Goal: Task Accomplishment & Management: Manage account settings

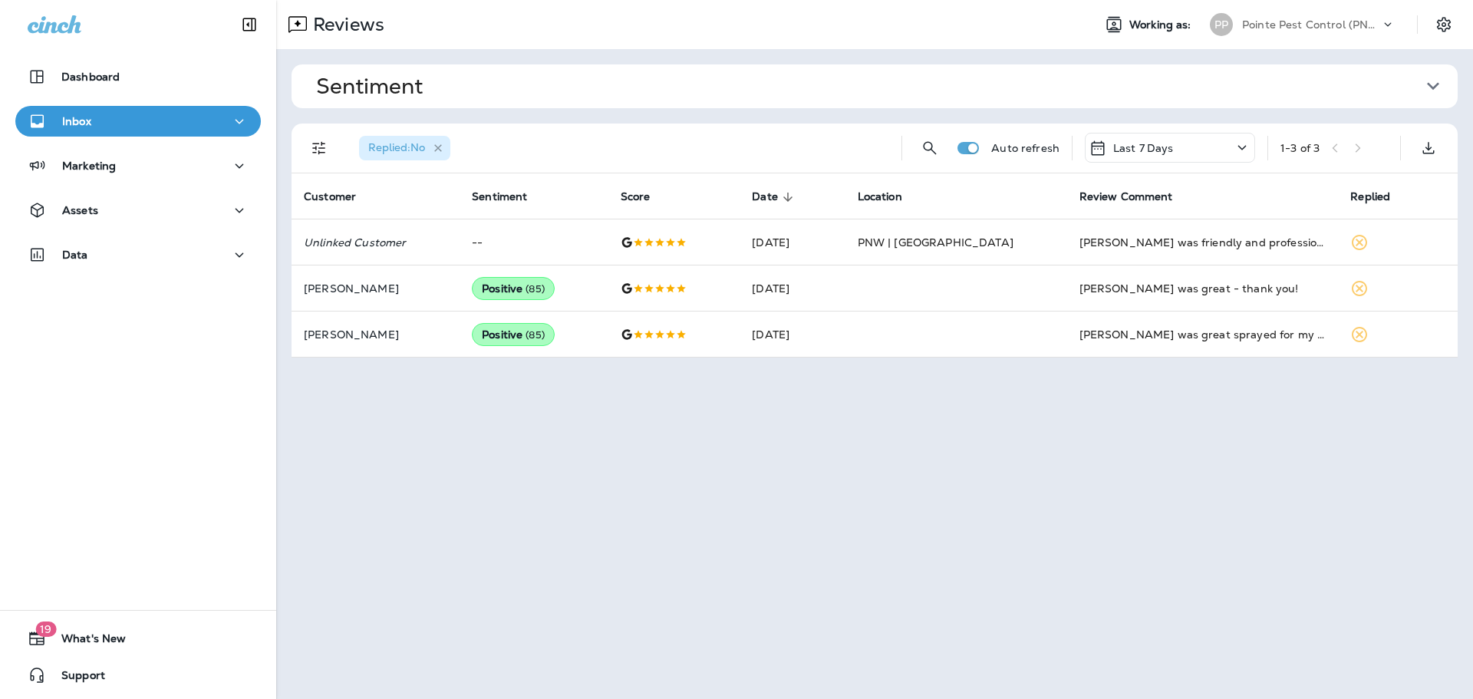
click at [443, 146] on icon "button" at bounding box center [438, 147] width 13 height 13
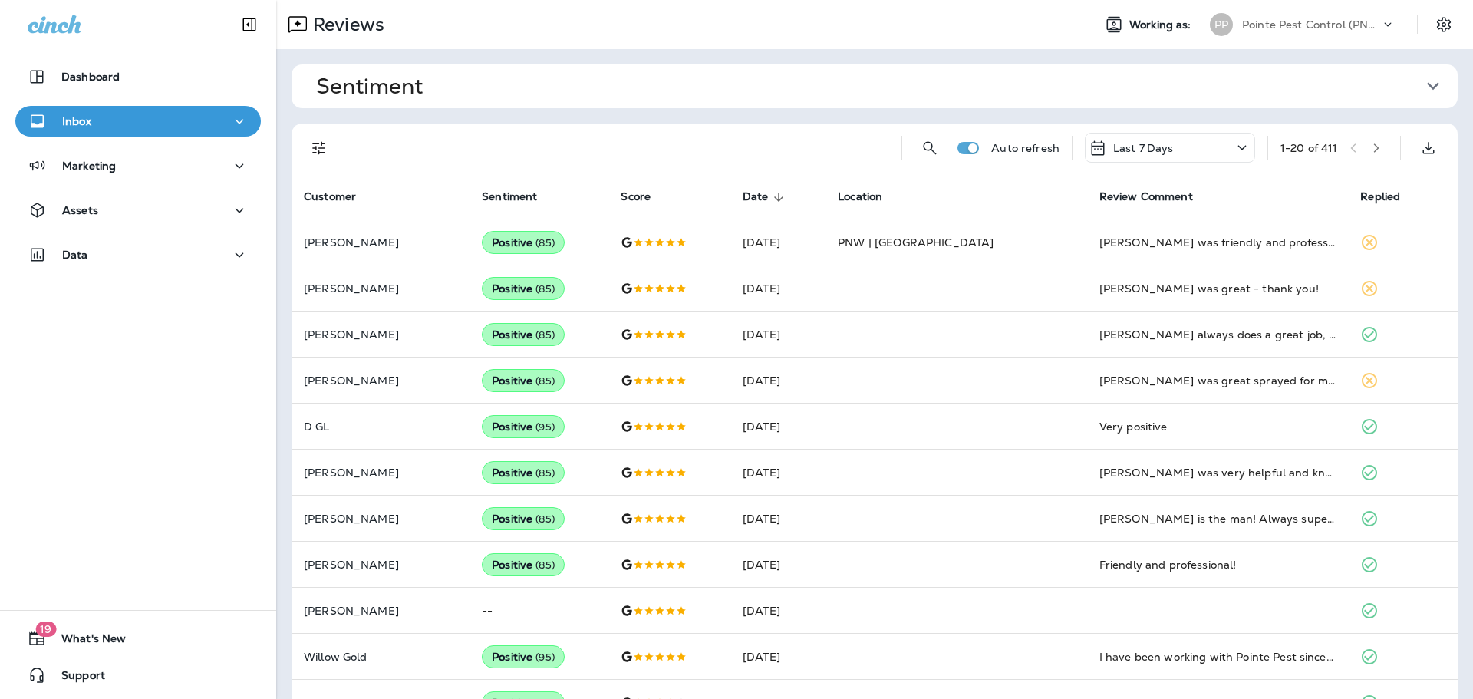
click at [1371, 147] on icon "button" at bounding box center [1376, 148] width 11 height 11
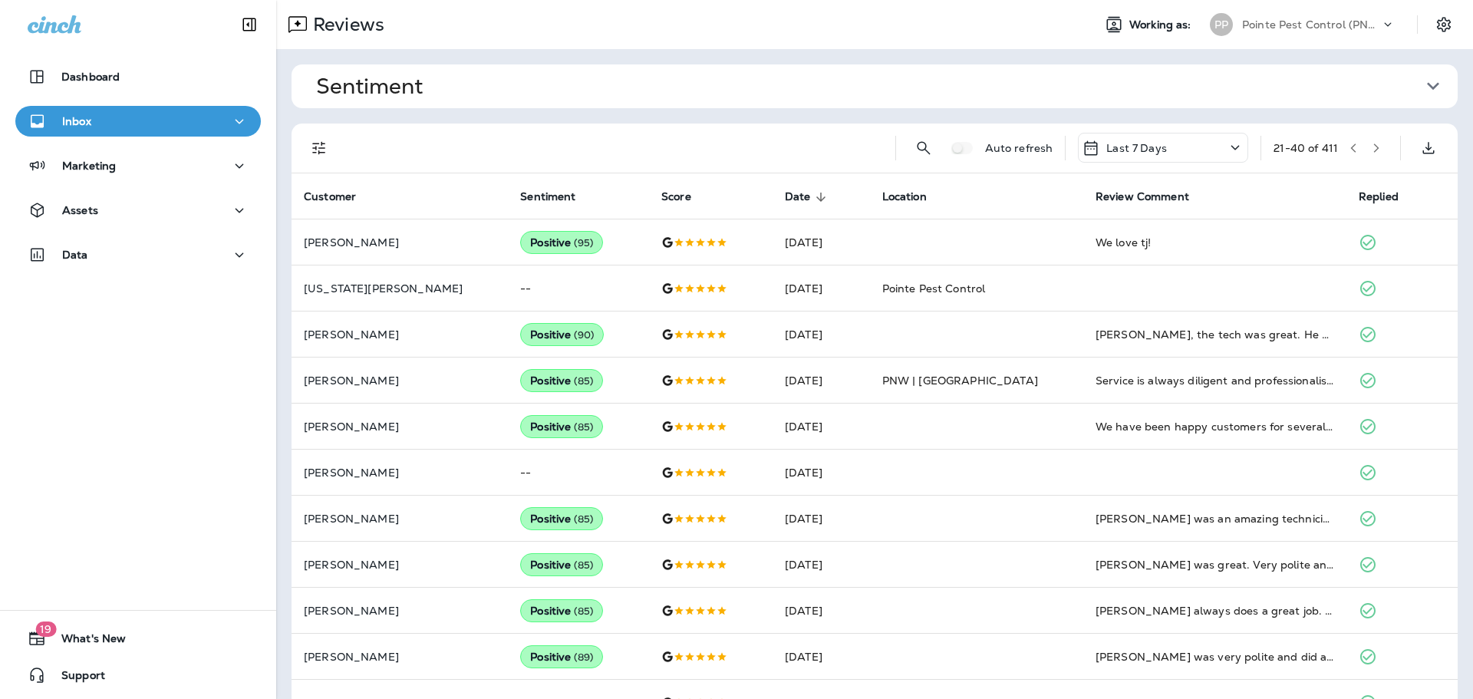
click at [1342, 150] on button "button" at bounding box center [1353, 148] width 23 height 23
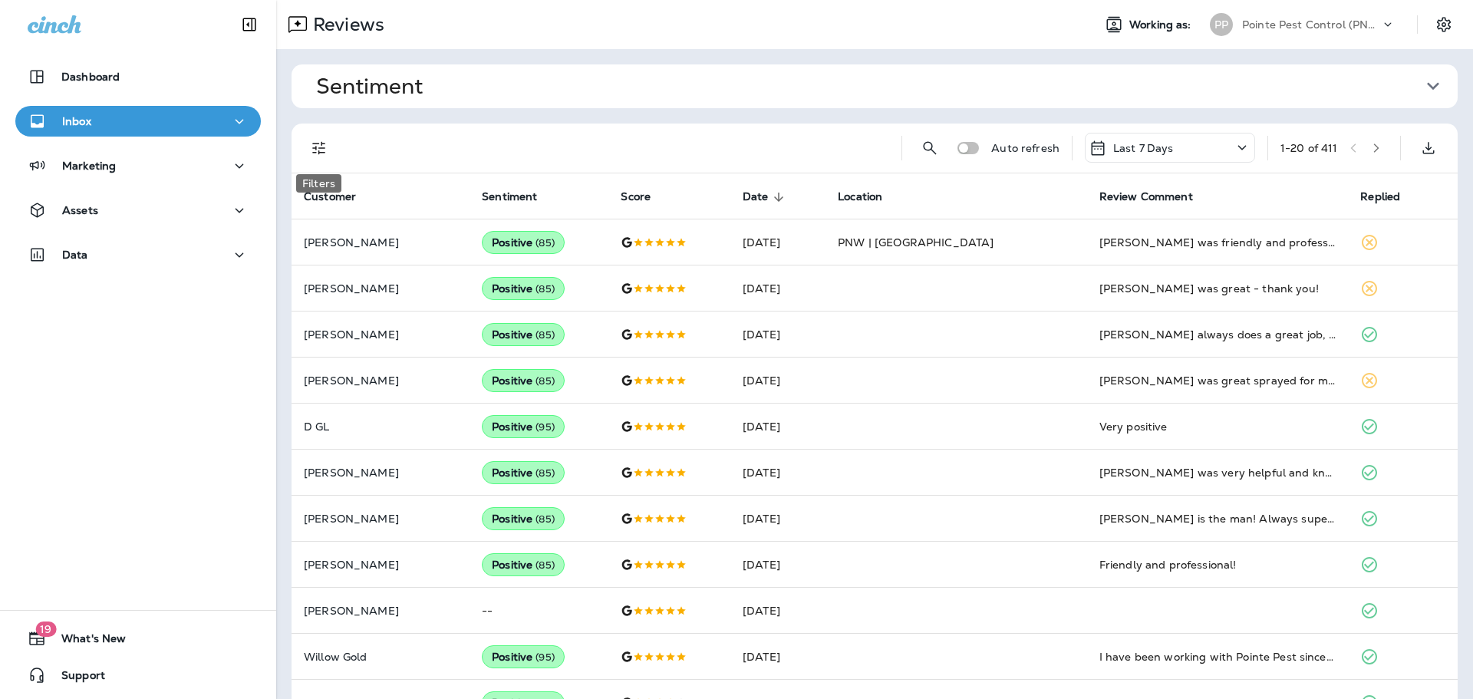
click at [328, 143] on icon "Filters" at bounding box center [319, 148] width 18 height 18
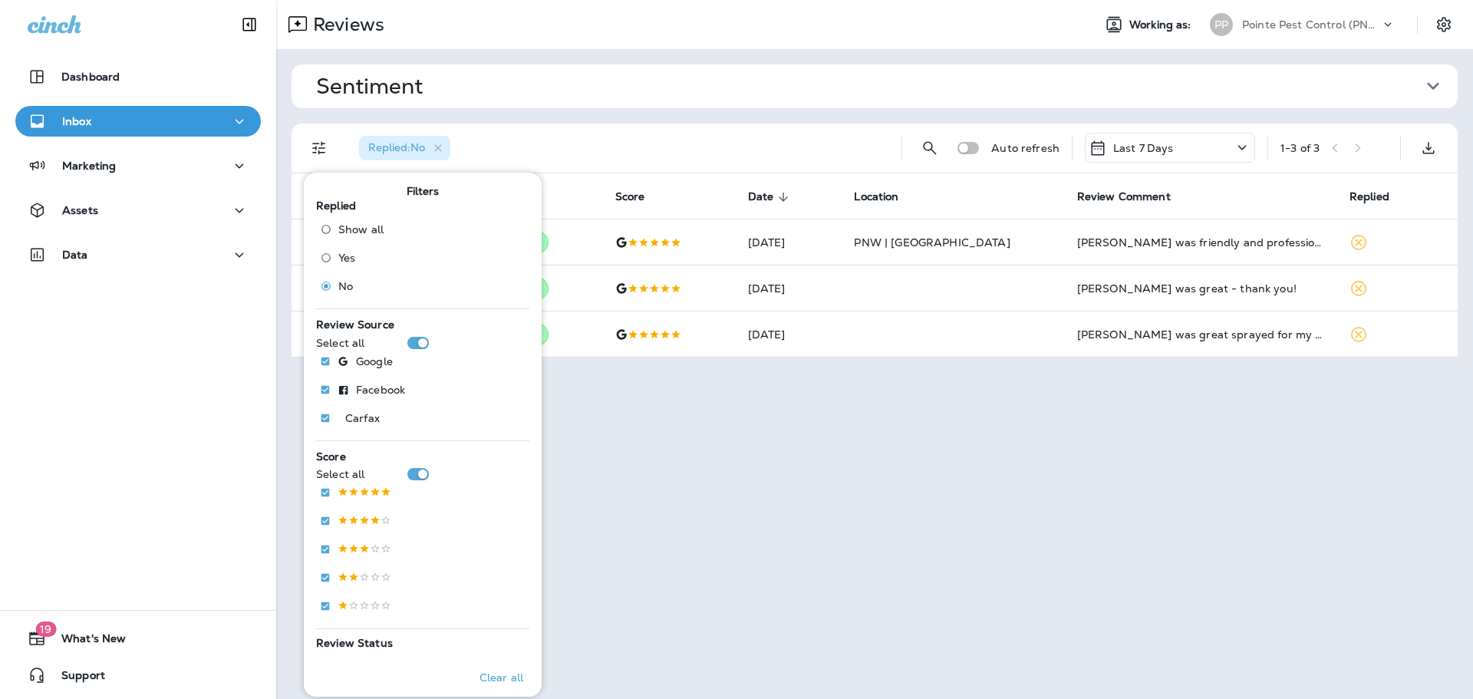
click at [657, 151] on div "Replied : No" at bounding box center [618, 148] width 542 height 49
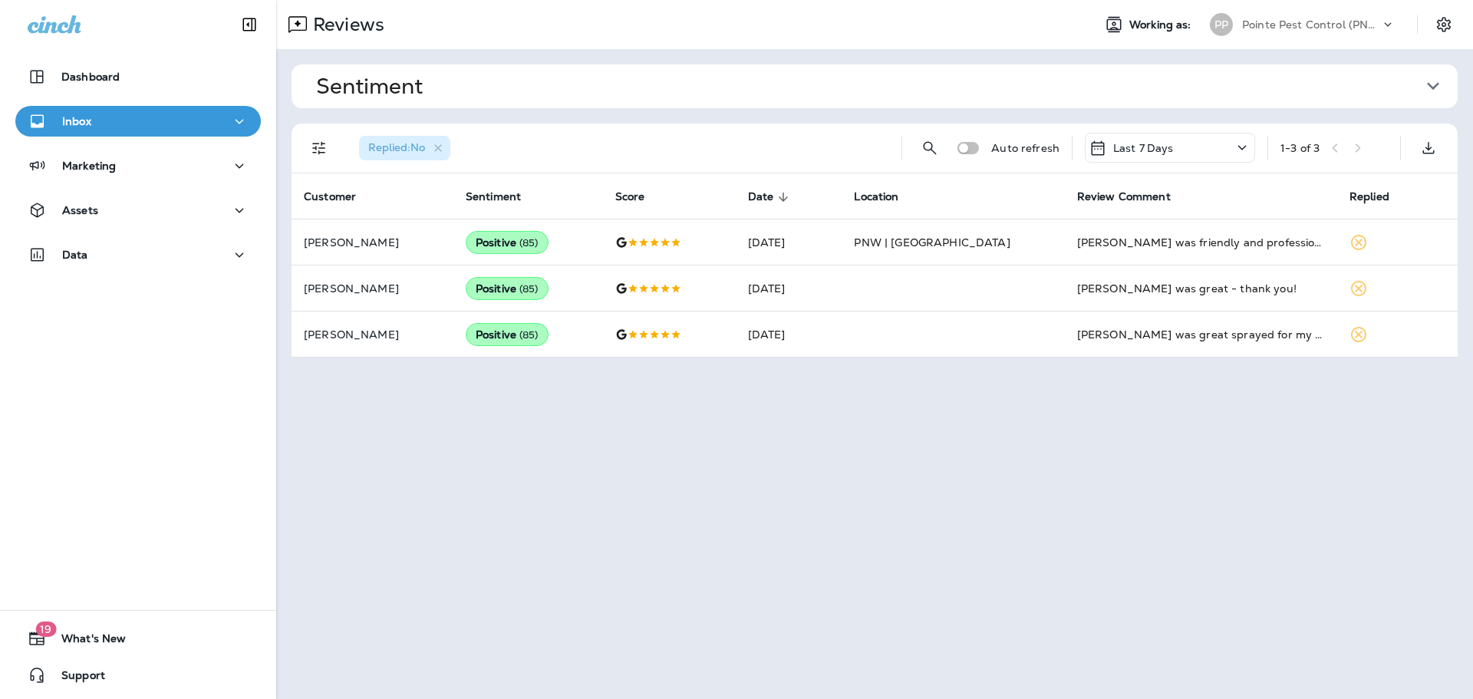
click at [1327, 32] on div "Pointe Pest Control (PNW)" at bounding box center [1311, 24] width 138 height 23
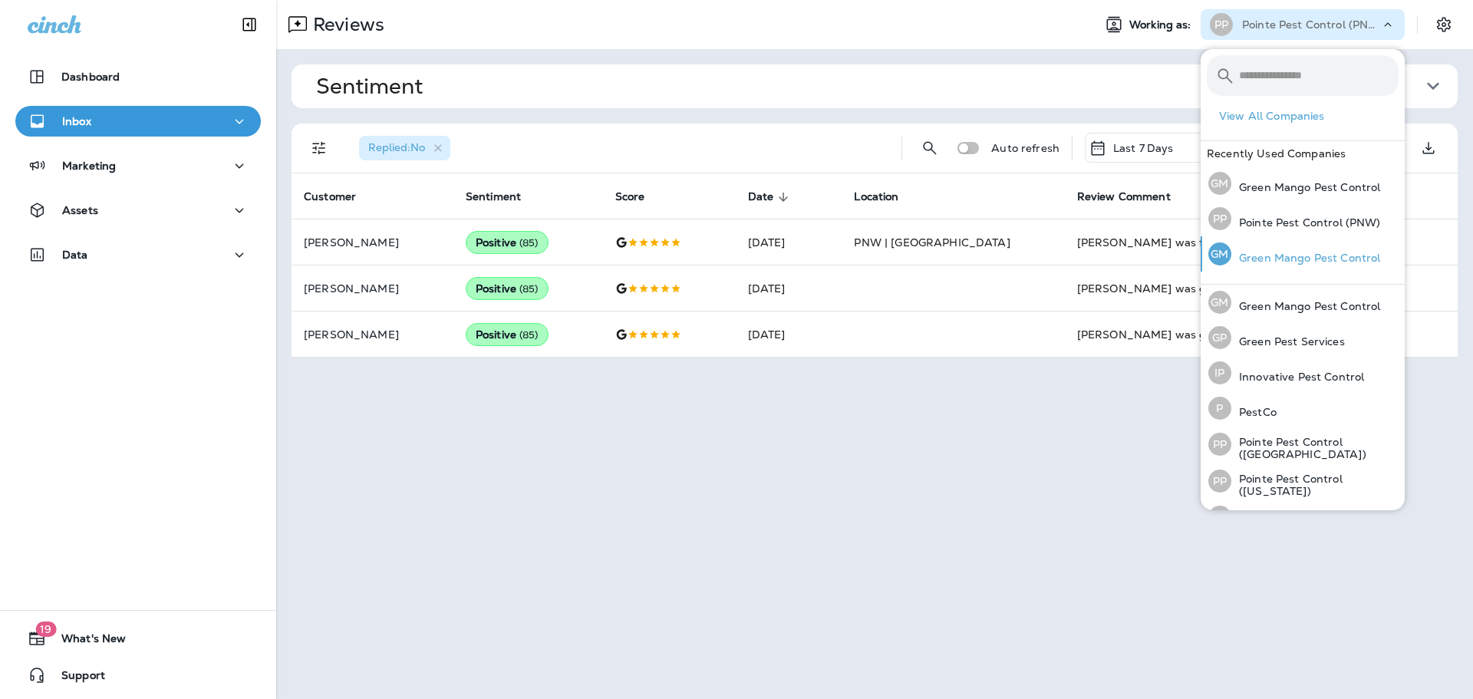
click at [1307, 252] on p "Green Mango Pest Control" at bounding box center [1305, 258] width 149 height 12
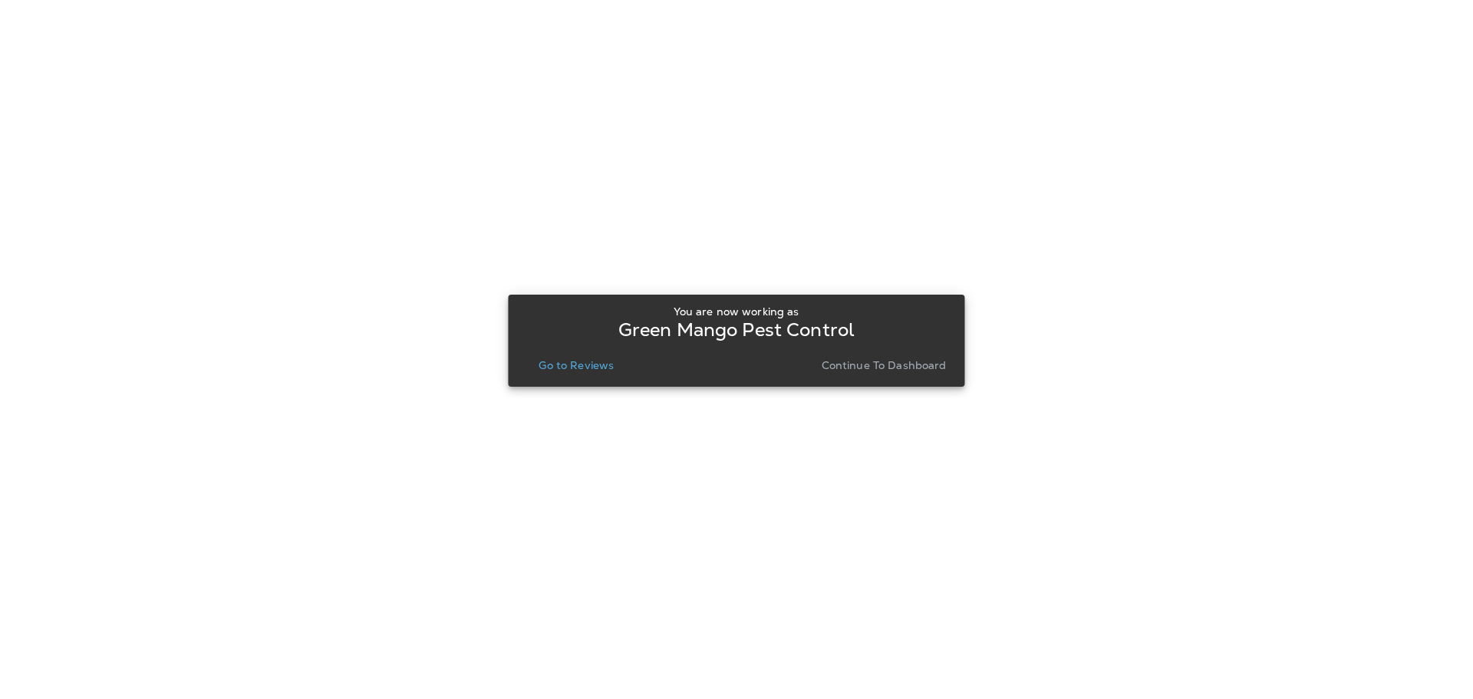
click at [590, 362] on p "Go to Reviews" at bounding box center [576, 365] width 75 height 12
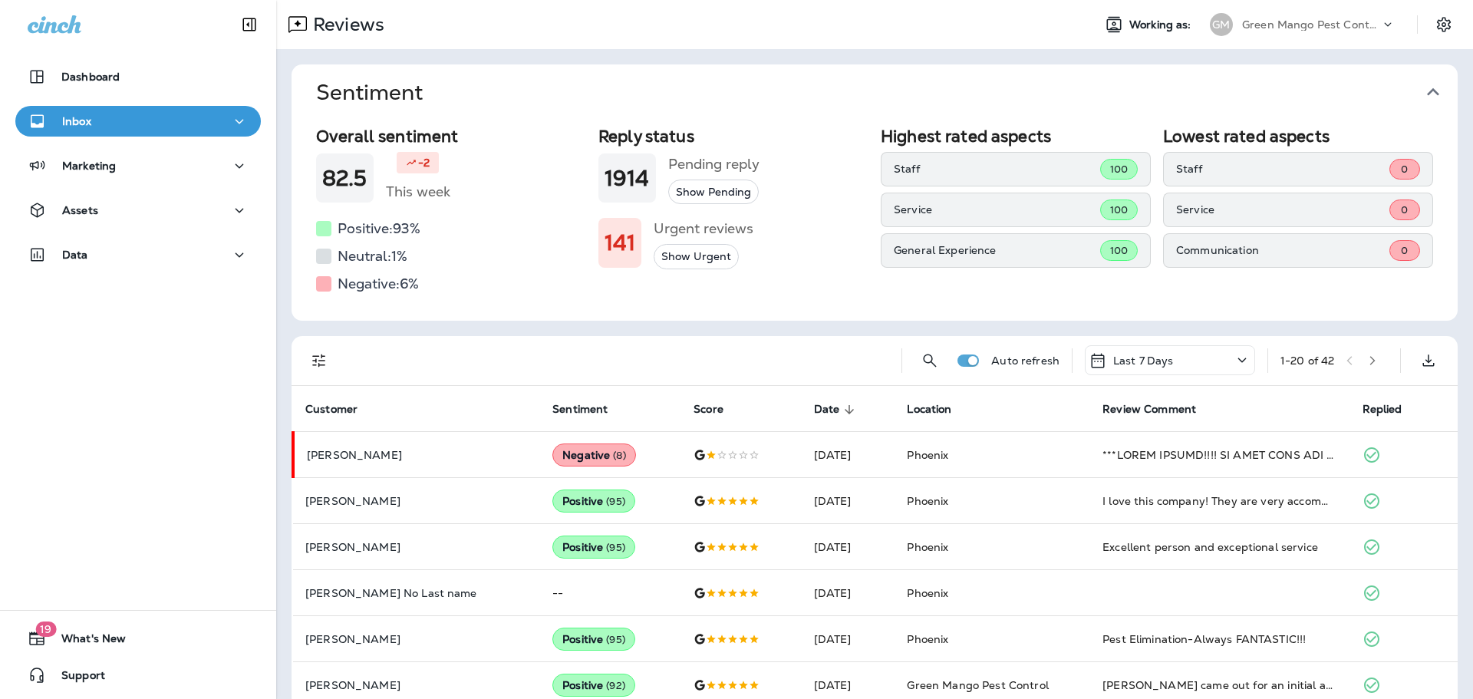
click at [1439, 87] on button "Sentiment" at bounding box center [887, 92] width 1166 height 56
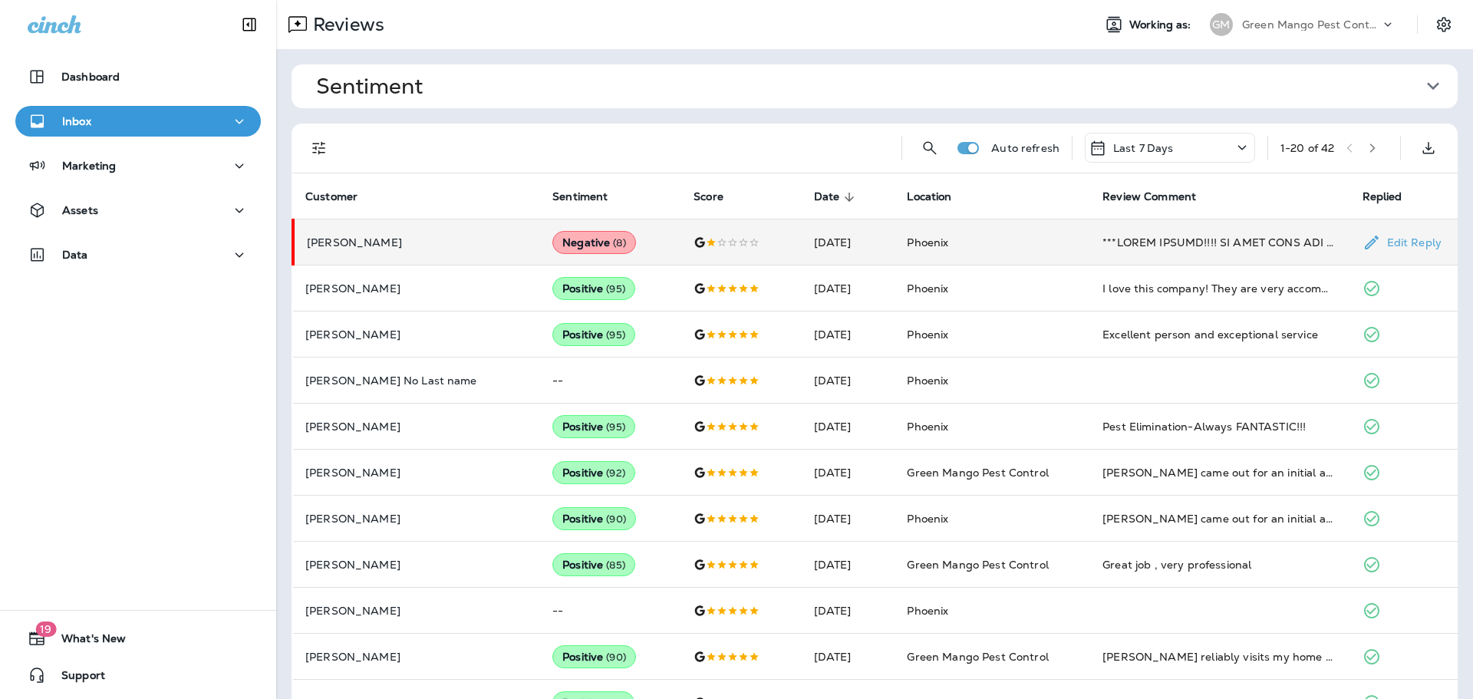
click at [895, 240] on td "Phoenix" at bounding box center [993, 242] width 196 height 46
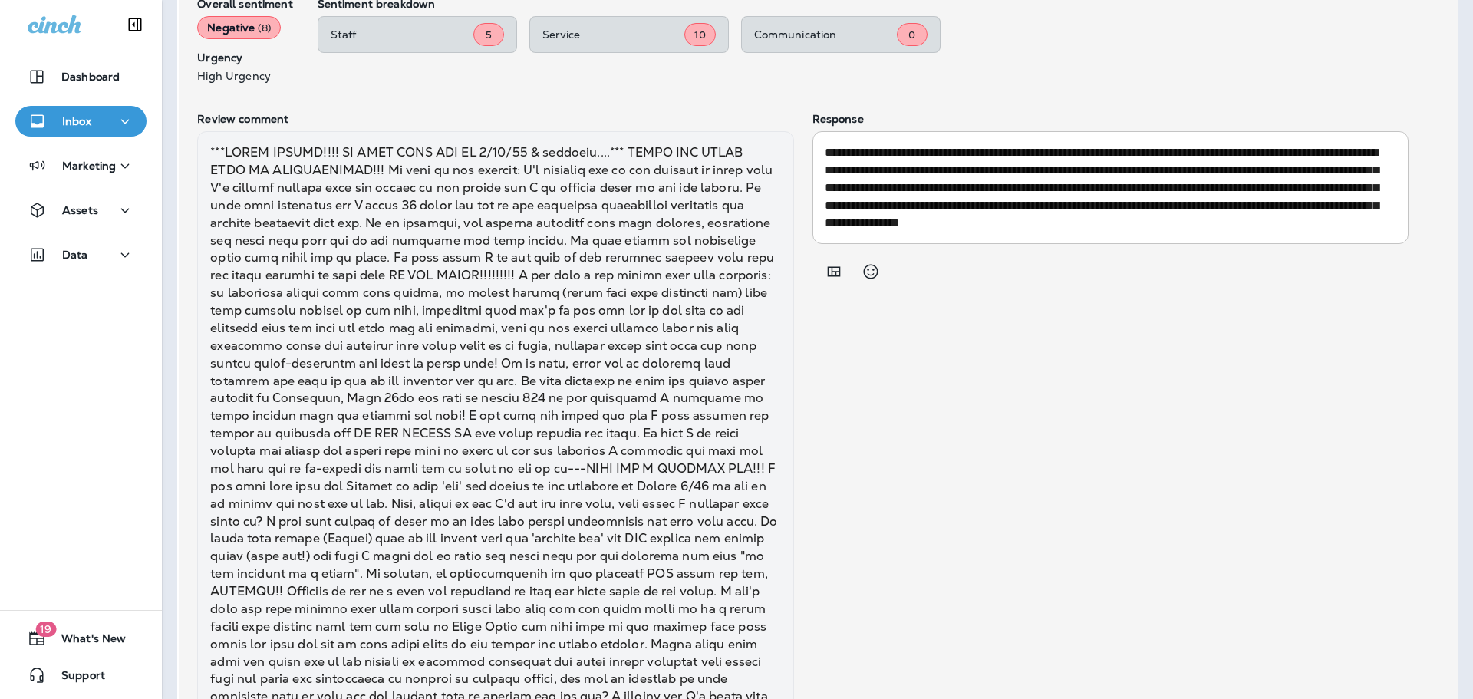
scroll to position [657, 0]
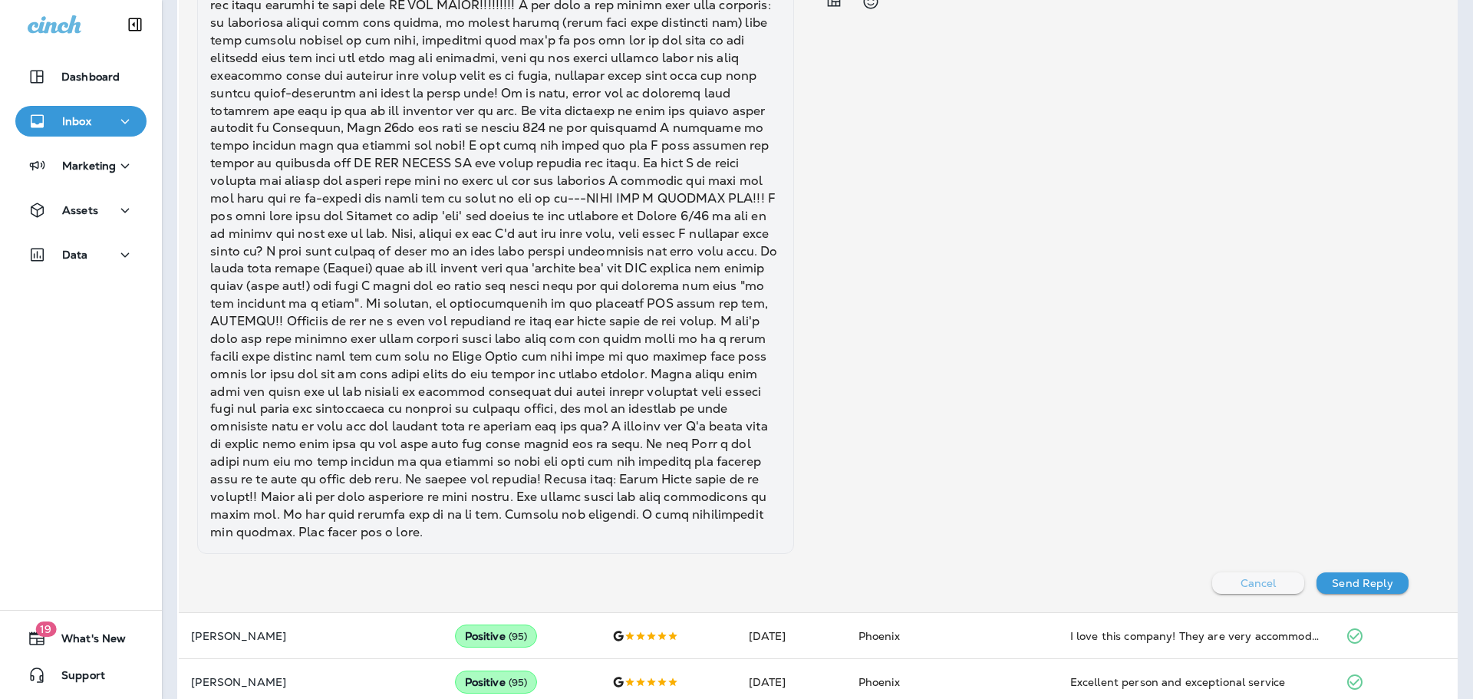
click at [1223, 594] on button "Cancel" at bounding box center [1258, 582] width 92 height 21
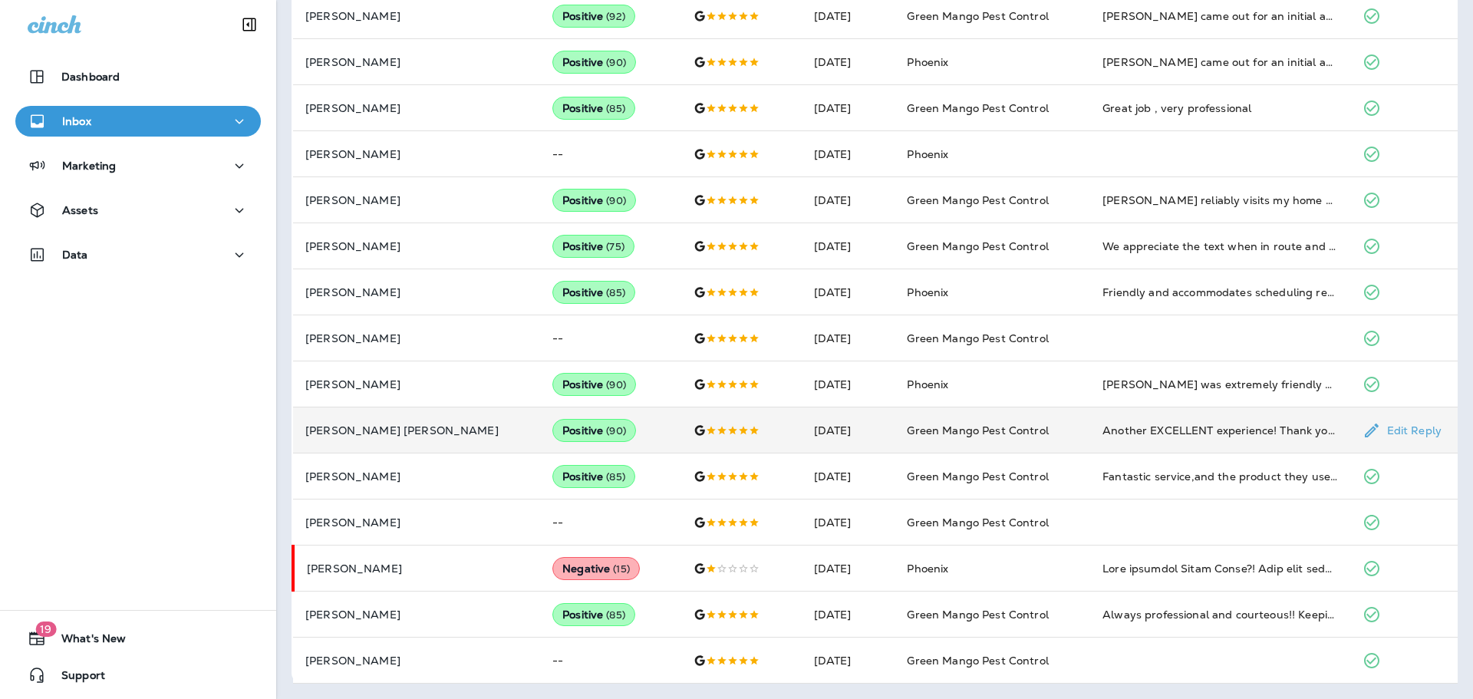
scroll to position [0, 0]
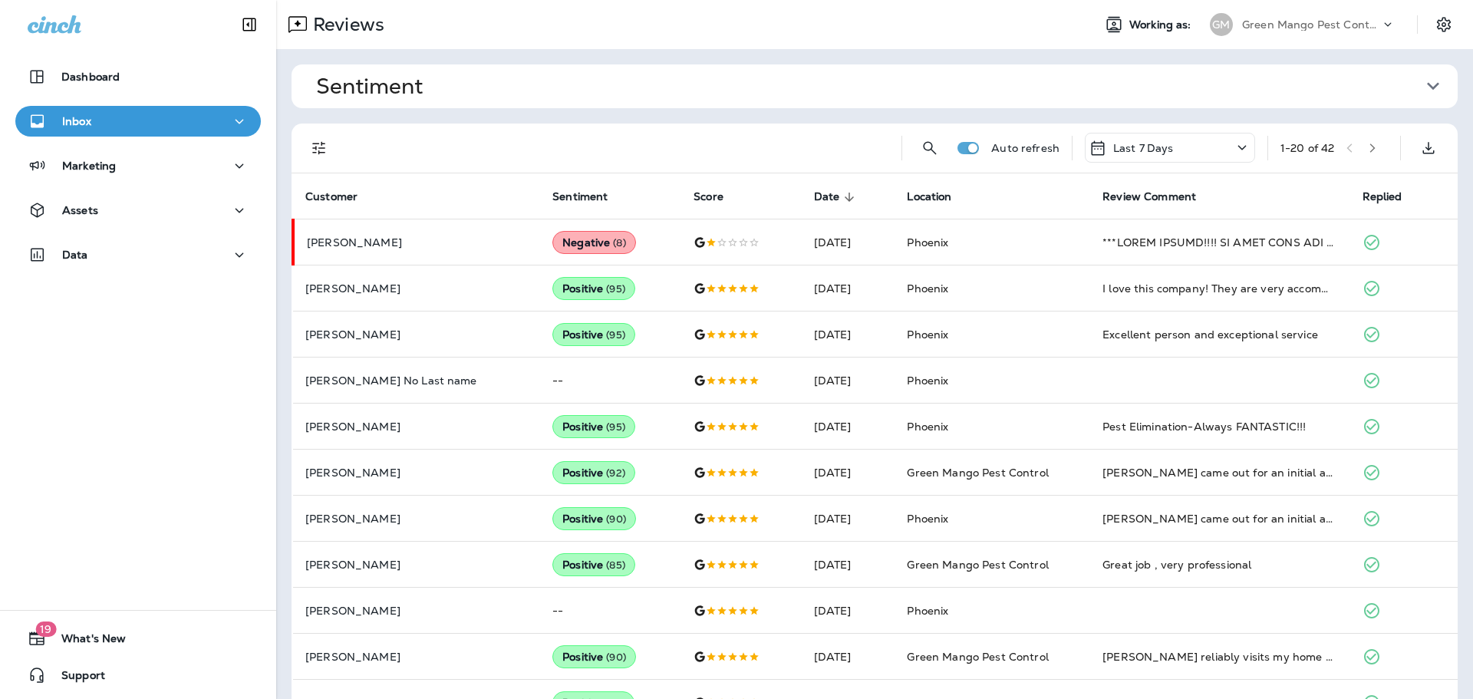
click at [1270, 8] on div "Reviews Working as: [PERSON_NAME] Mango Pest Control" at bounding box center [874, 24] width 1197 height 49
click at [1296, 31] on div "Green Mango Pest Control" at bounding box center [1311, 24] width 138 height 23
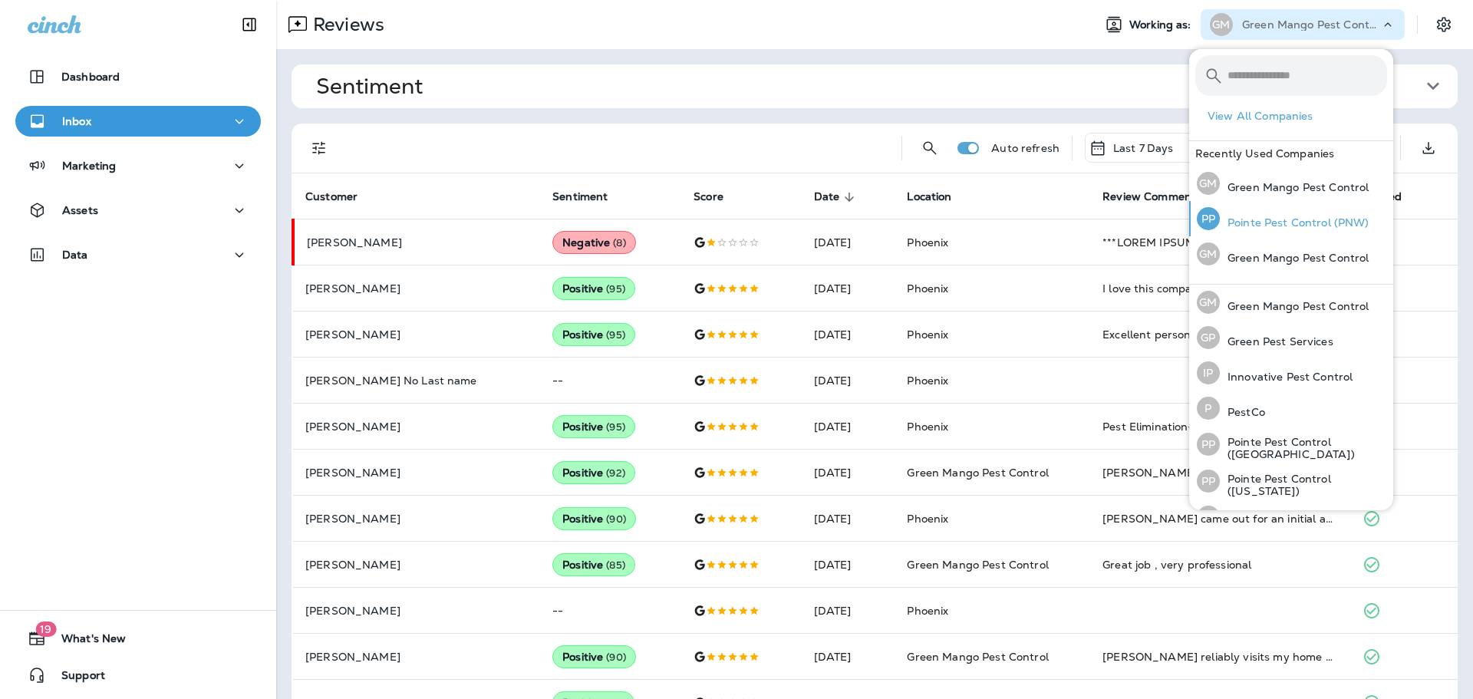
click at [1334, 223] on p "Pointe Pest Control (PNW)" at bounding box center [1295, 222] width 150 height 12
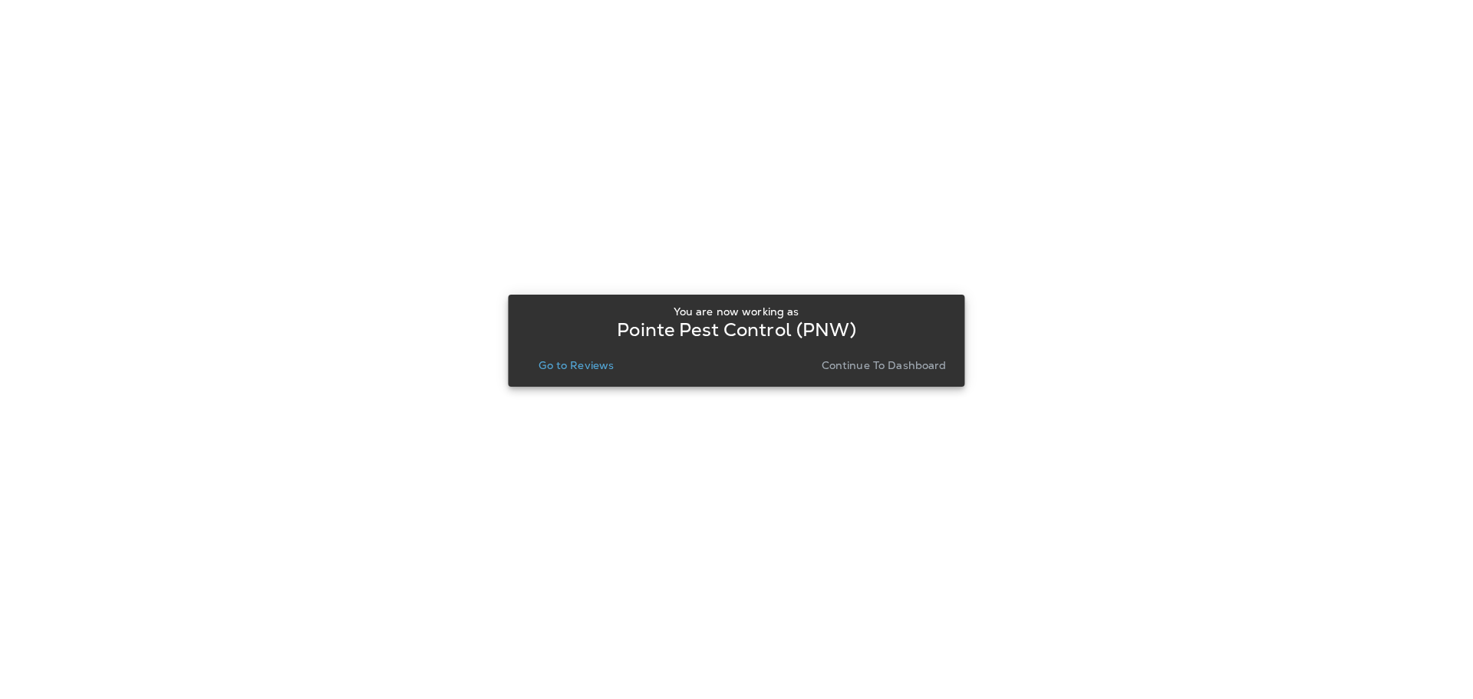
click at [603, 361] on p "Go to Reviews" at bounding box center [576, 365] width 75 height 12
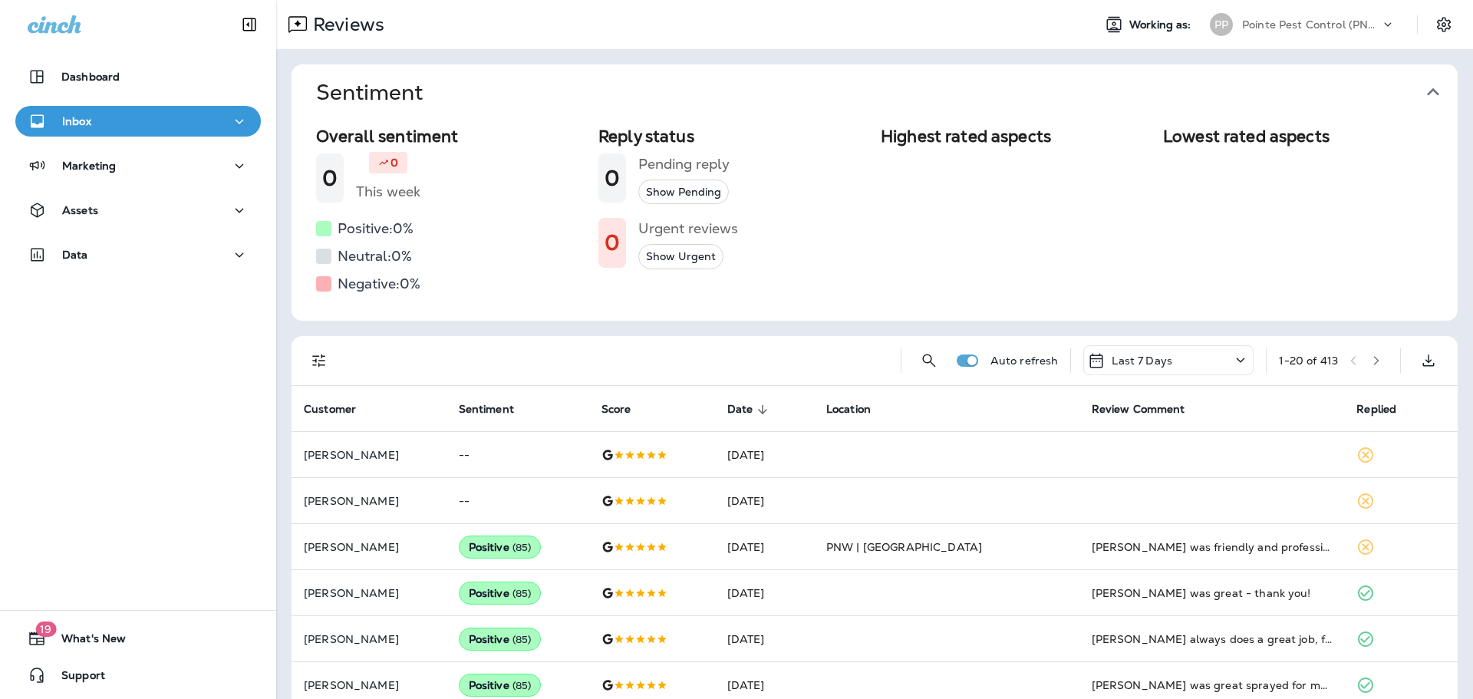
click at [1438, 94] on button "Sentiment" at bounding box center [887, 92] width 1166 height 56
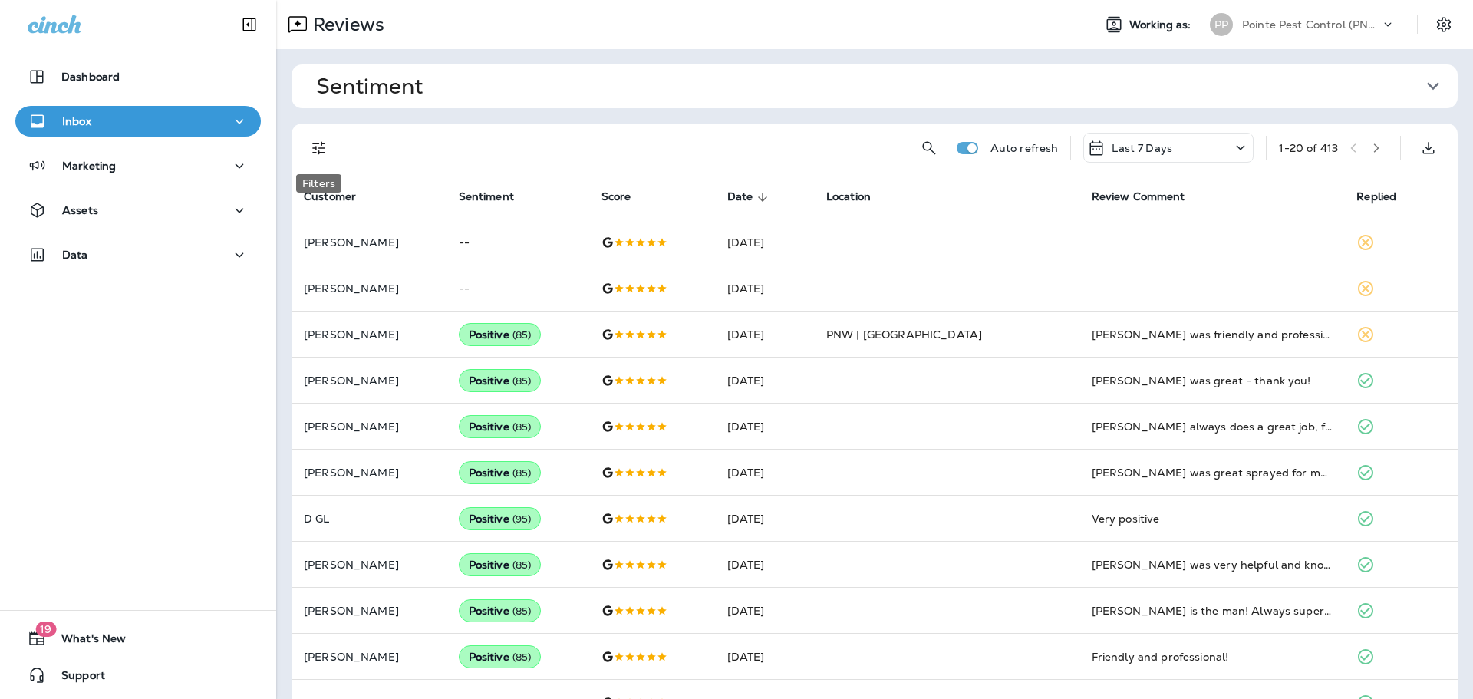
click at [324, 151] on icon "Filters" at bounding box center [319, 148] width 18 height 18
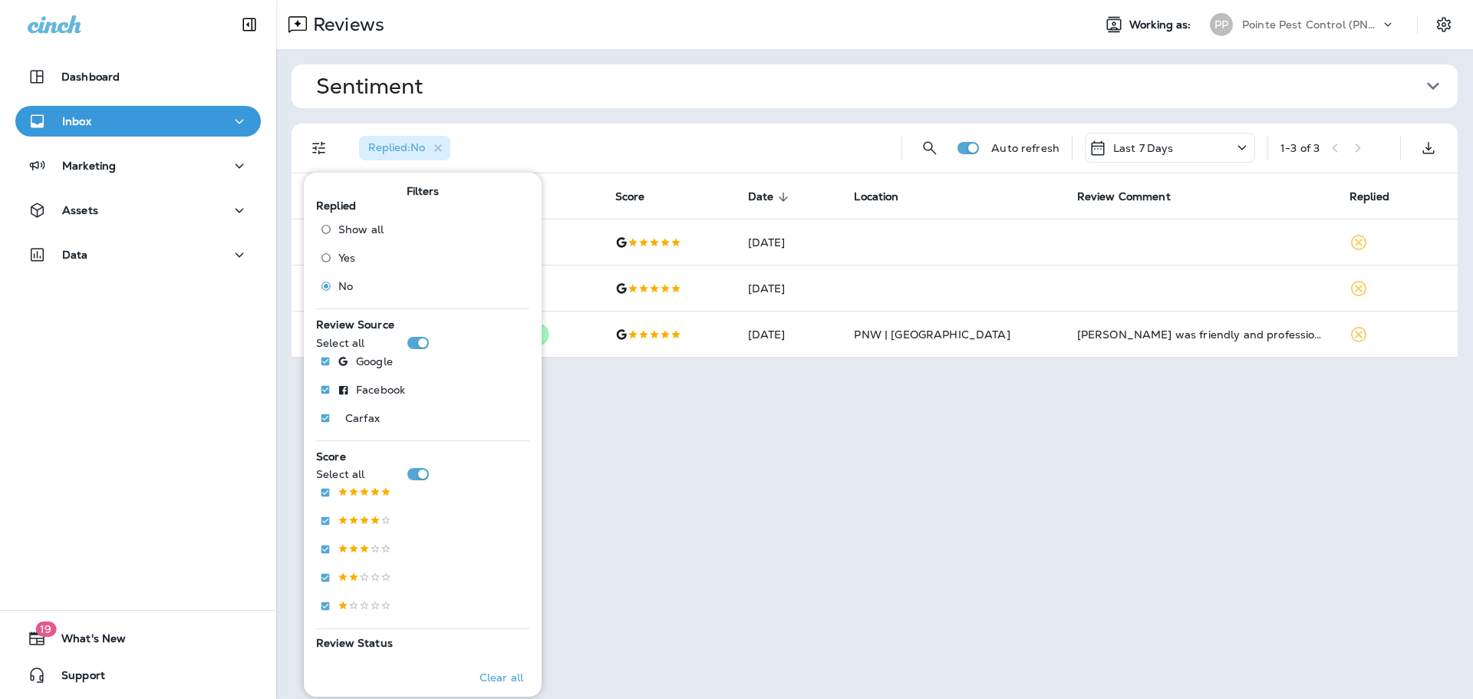
click at [690, 104] on button "Sentiment" at bounding box center [887, 86] width 1166 height 44
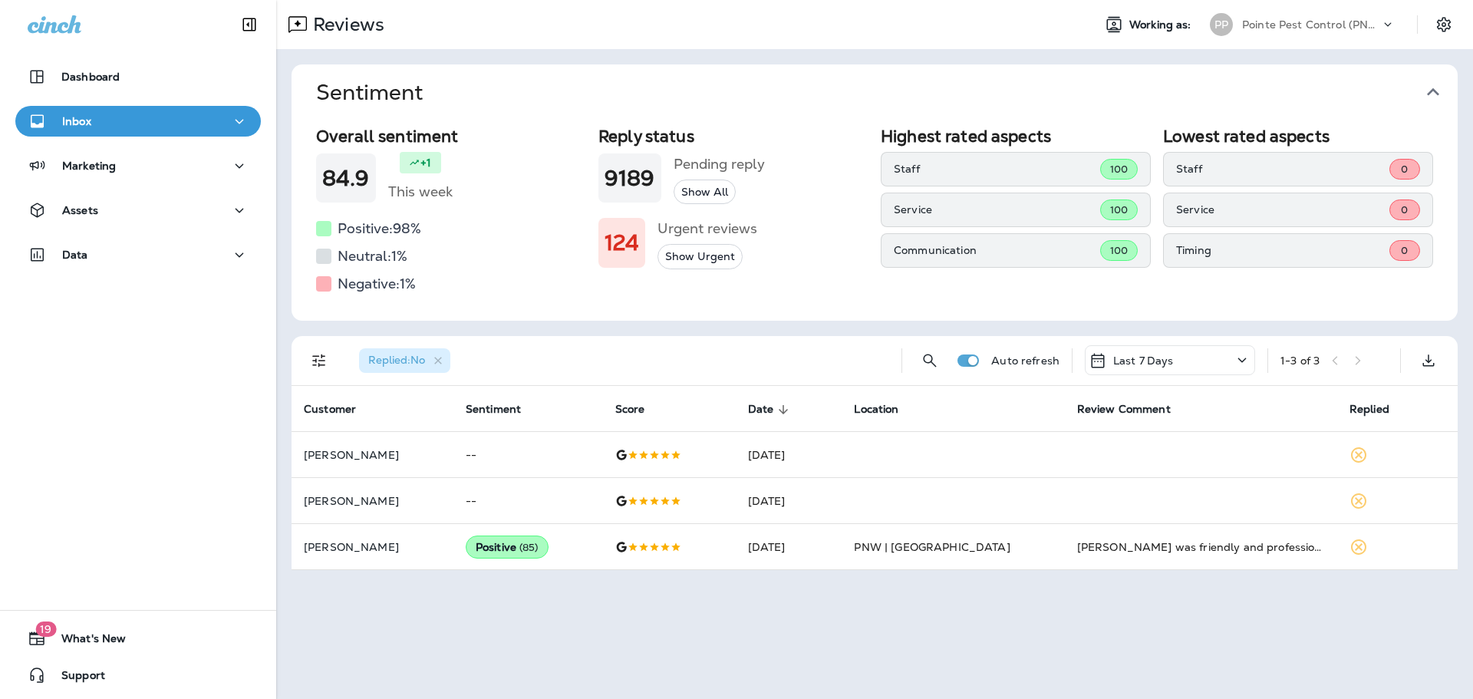
click at [730, 89] on span "Sentiment" at bounding box center [868, 92] width 1105 height 25
